Goal: Task Accomplishment & Management: Complete application form

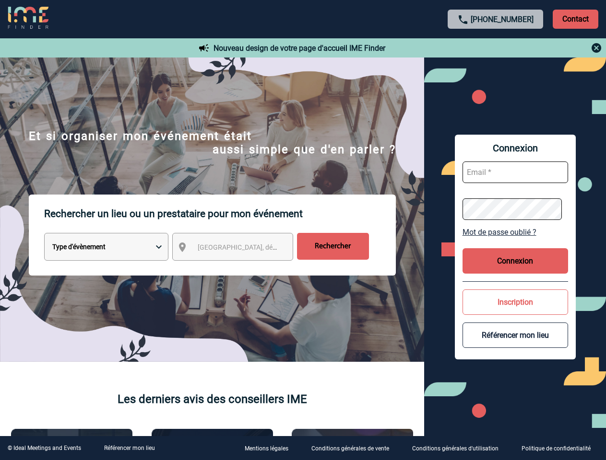
click at [303, 230] on p "Rechercher un lieu ou un prestataire pour mon événement" at bounding box center [219, 214] width 351 height 38
click at [575, 19] on p "Contact" at bounding box center [575, 19] width 46 height 19
click at [495, 48] on div at bounding box center [495, 48] width 213 height 12
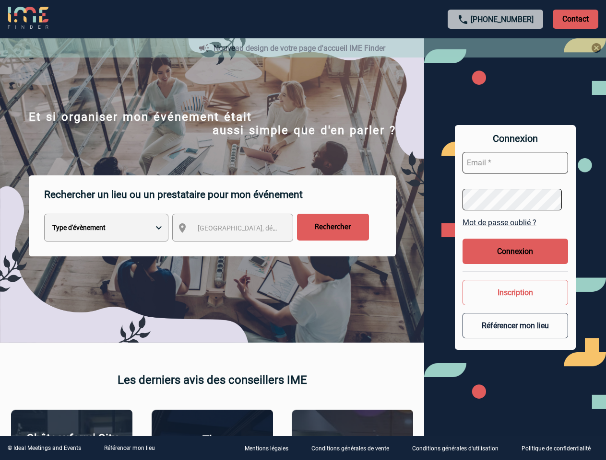
click at [241, 249] on div at bounding box center [303, 230] width 606 height 460
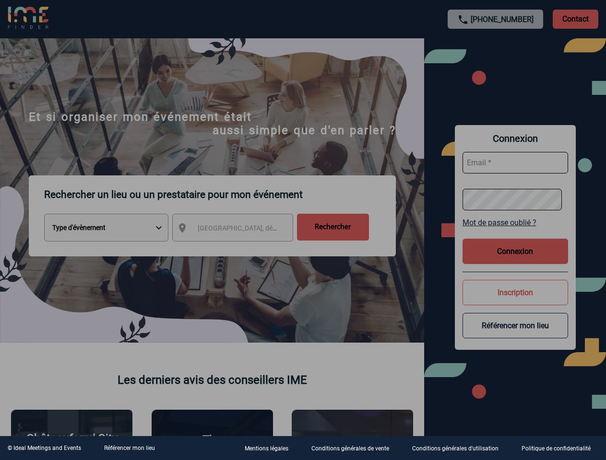
click at [515, 232] on div at bounding box center [303, 230] width 606 height 460
click at [515, 261] on div at bounding box center [303, 230] width 606 height 460
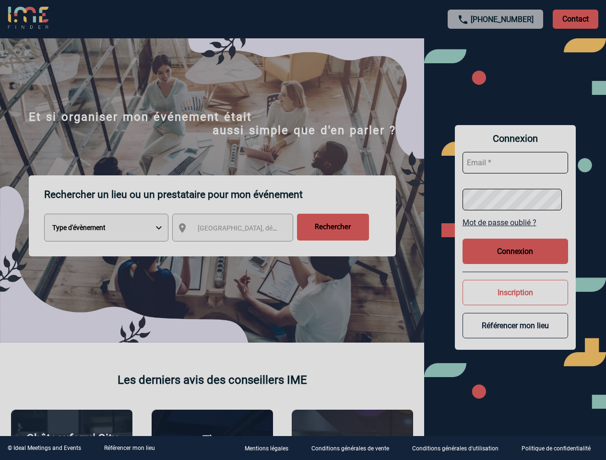
click at [515, 302] on div at bounding box center [303, 230] width 606 height 460
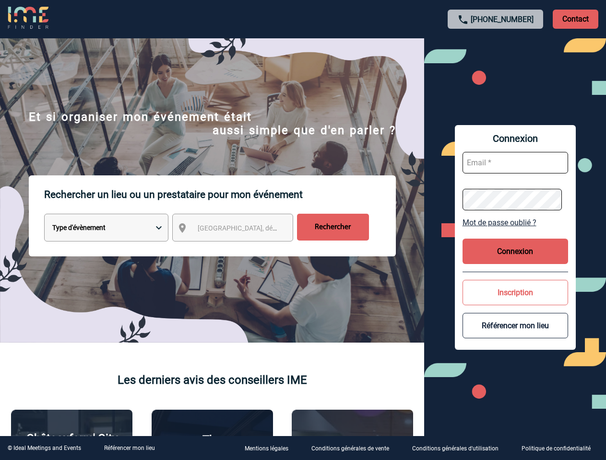
click at [515, 335] on button "Référencer mon lieu" at bounding box center [514, 325] width 105 height 25
click at [129, 448] on link "Référencer mon lieu" at bounding box center [129, 448] width 51 height 7
